Goal: Navigation & Orientation: Go to known website

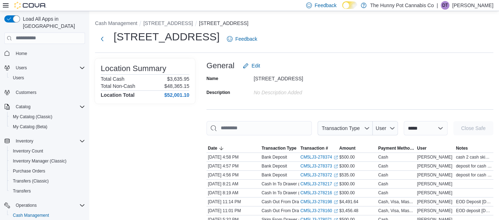
click at [467, 5] on p "Dustin Taylor" at bounding box center [472, 5] width 41 height 9
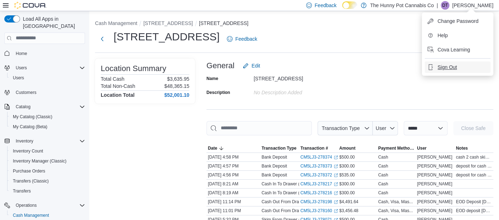
click at [443, 70] on span "Sign Out" at bounding box center [447, 67] width 19 height 7
